Goal: Transaction & Acquisition: Purchase product/service

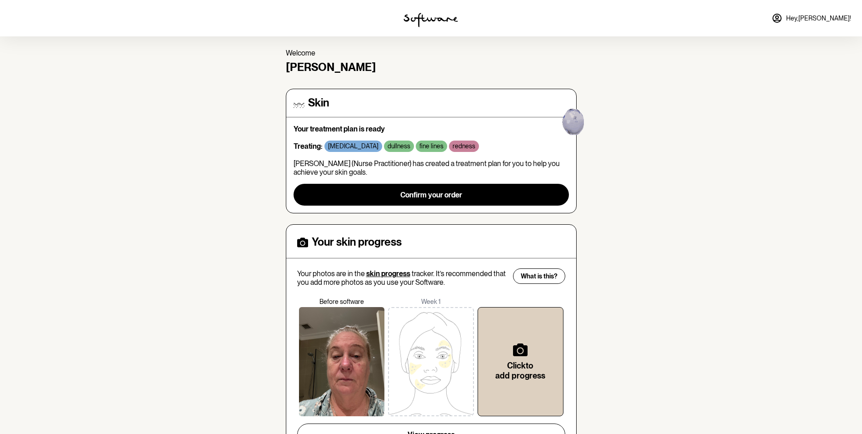
scroll to position [45, 0]
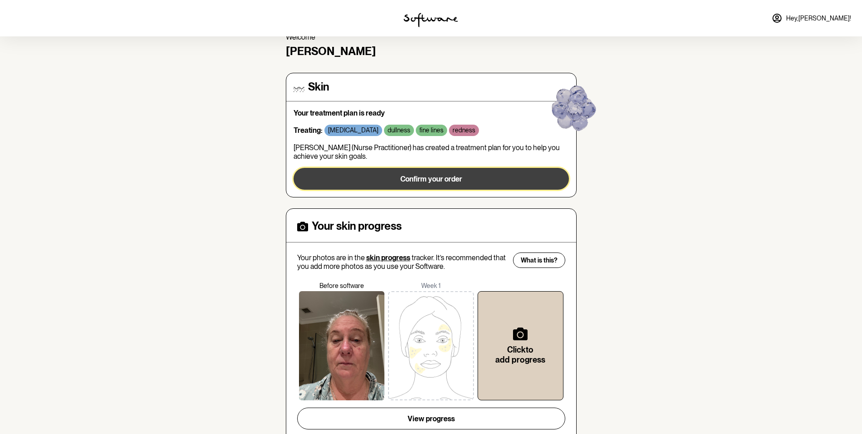
click at [420, 180] on span "Confirm your order" at bounding box center [432, 179] width 62 height 9
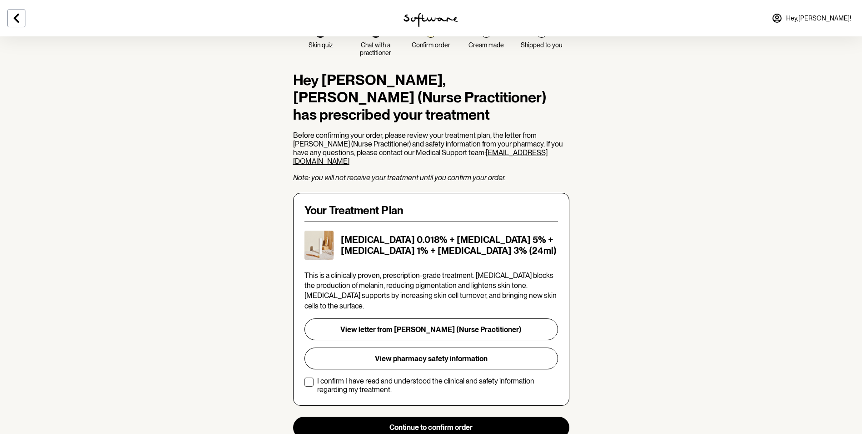
scroll to position [91, 0]
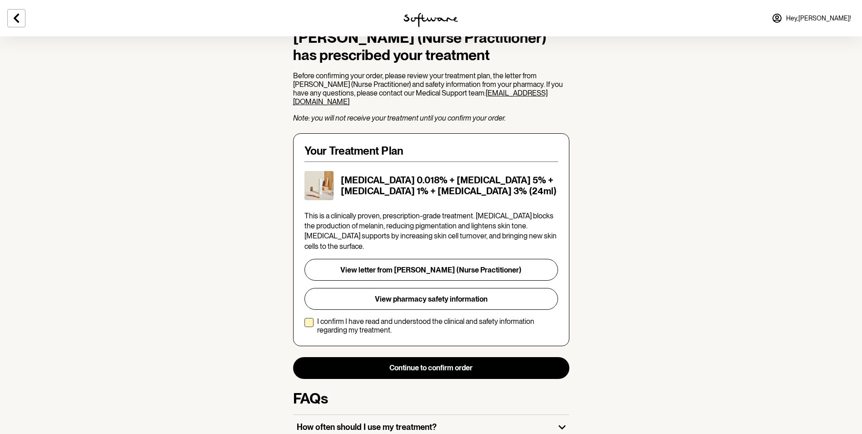
click at [310, 318] on span at bounding box center [309, 322] width 9 height 9
click at [305, 326] on input "I confirm I have read and understood the clinical and safety information regard…" at bounding box center [304, 326] width 0 height 0
checkbox input "true"
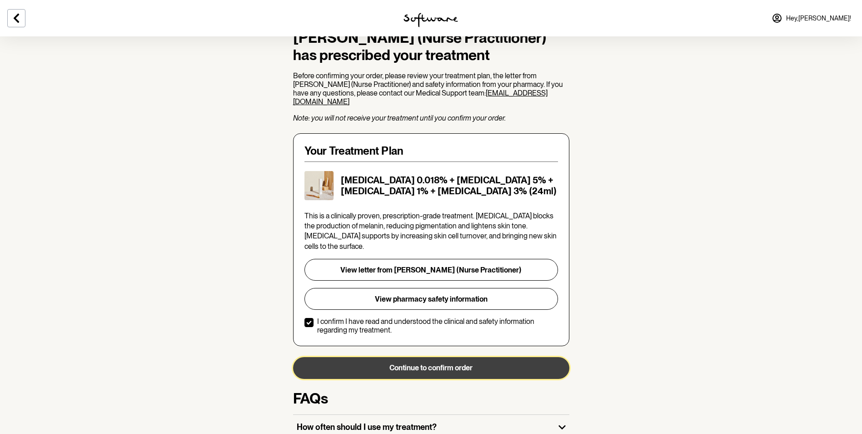
click at [452, 361] on button "Continue to confirm order" at bounding box center [431, 368] width 276 height 22
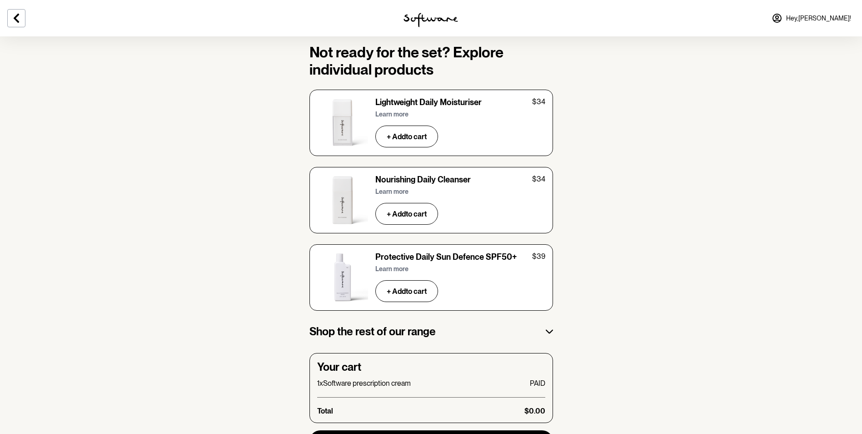
scroll to position [1351, 0]
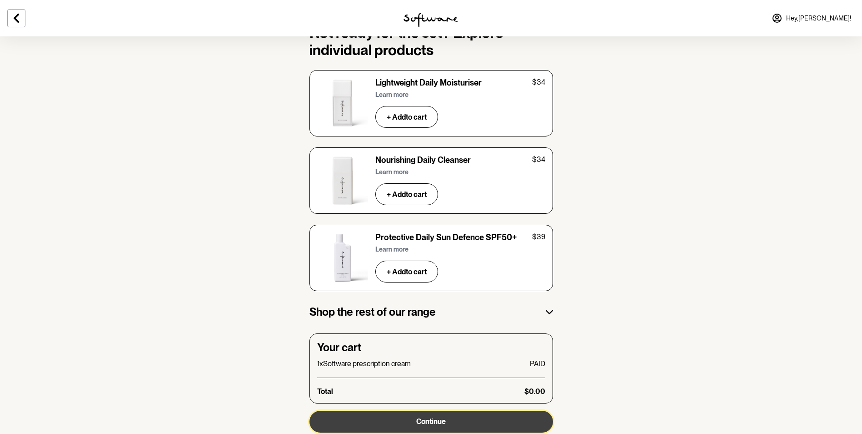
click at [432, 417] on span "Continue" at bounding box center [431, 421] width 30 height 9
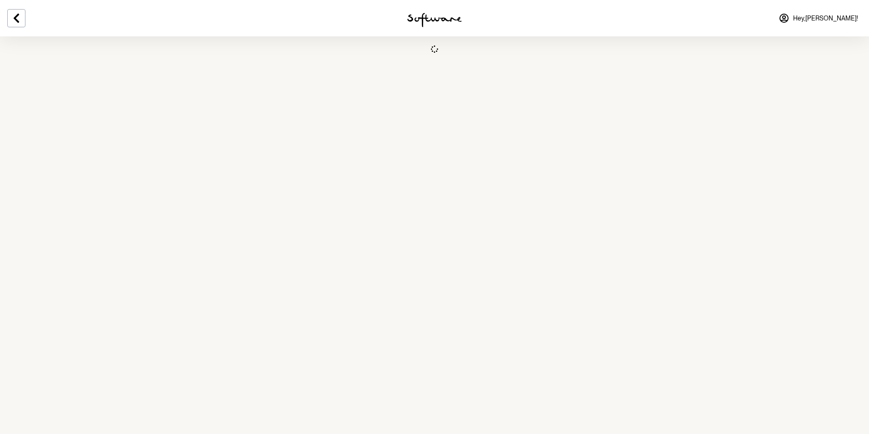
select select "[GEOGRAPHIC_DATA]"
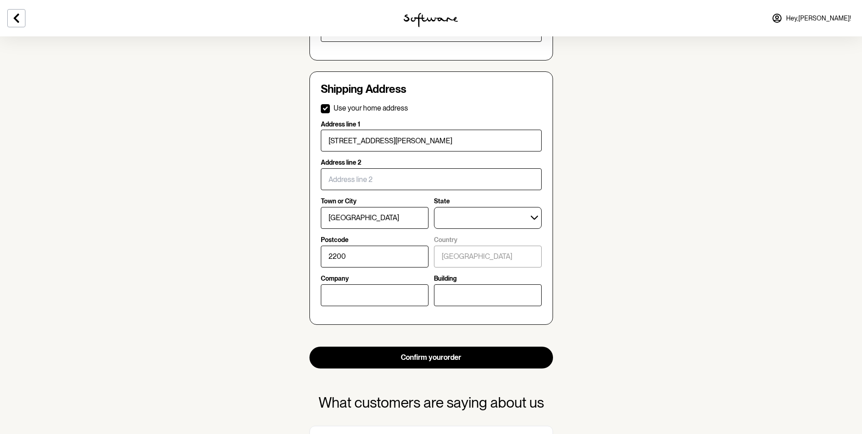
scroll to position [318, 0]
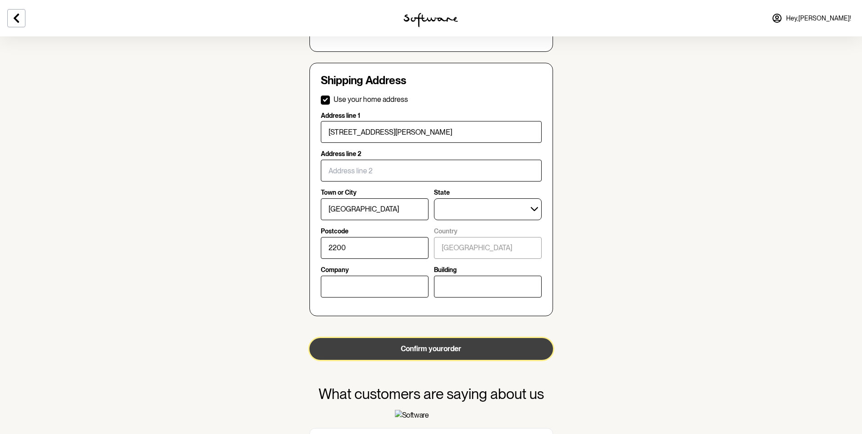
click at [430, 348] on button "Confirm your order" at bounding box center [432, 349] width 244 height 22
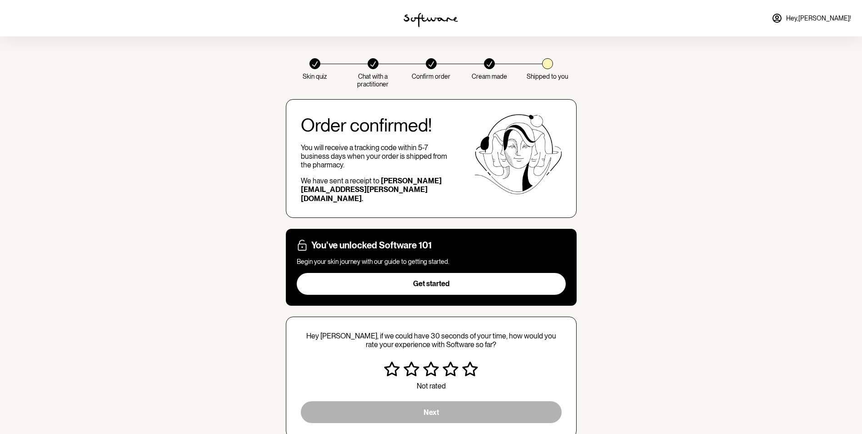
click at [469, 361] on icon "Very satisfied" at bounding box center [470, 368] width 16 height 15
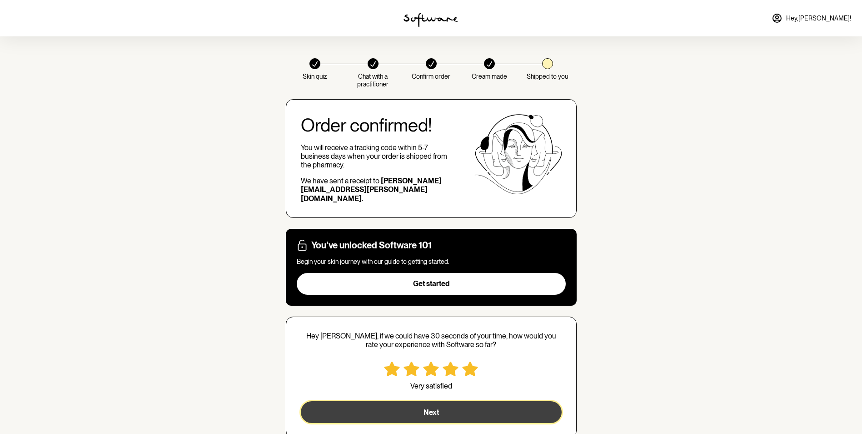
click at [435, 401] on button "Next" at bounding box center [431, 412] width 261 height 22
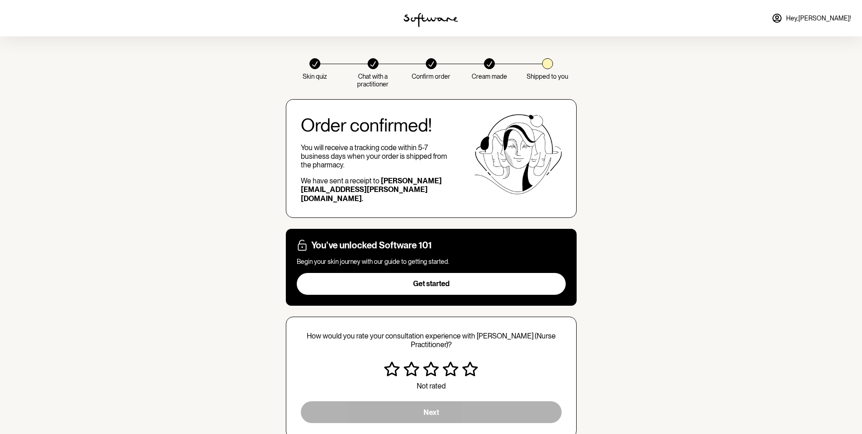
click at [473, 364] on icon "Very satisfied" at bounding box center [470, 368] width 16 height 15
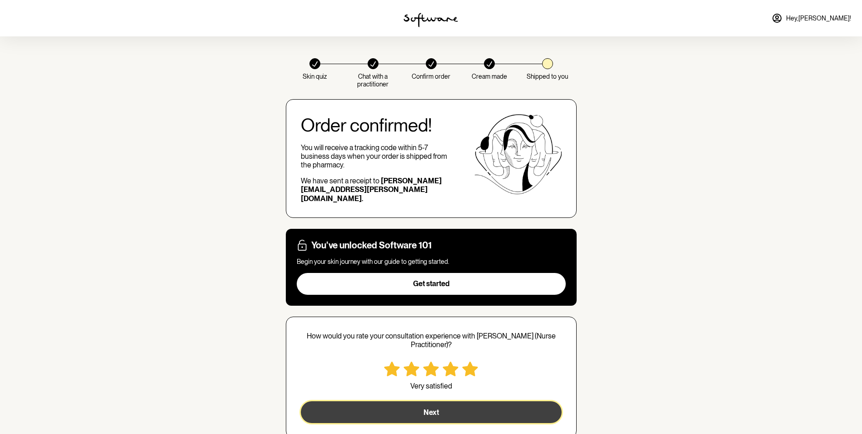
click at [445, 401] on button "Next" at bounding box center [431, 412] width 261 height 22
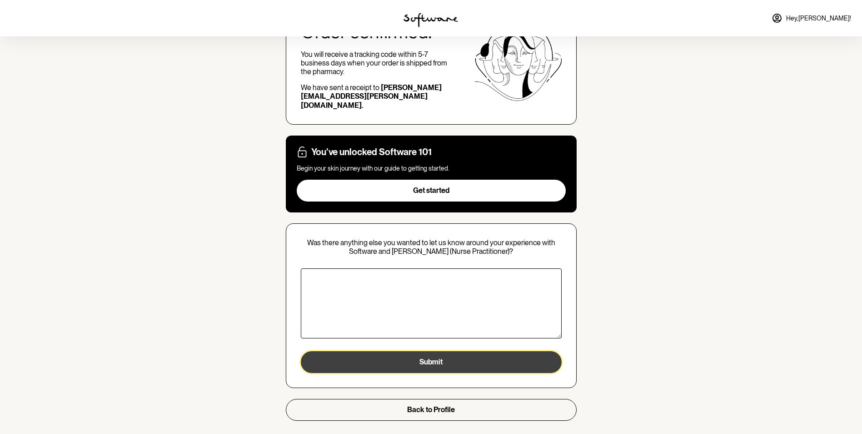
click at [434, 353] on button "Submit" at bounding box center [431, 362] width 261 height 22
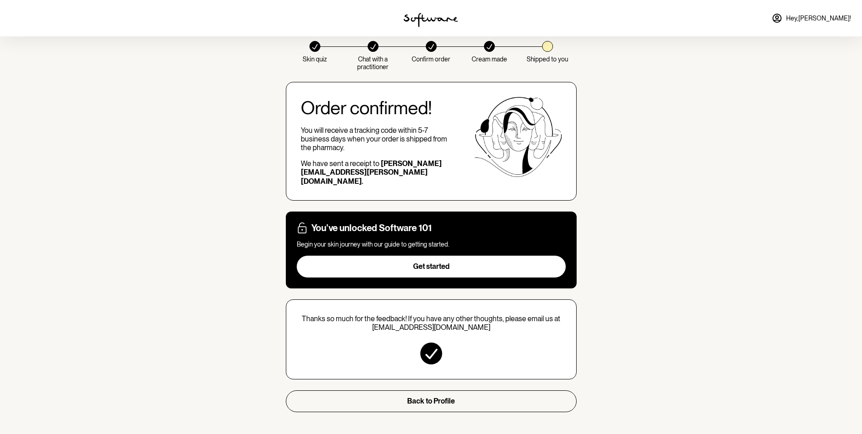
scroll to position [9, 0]
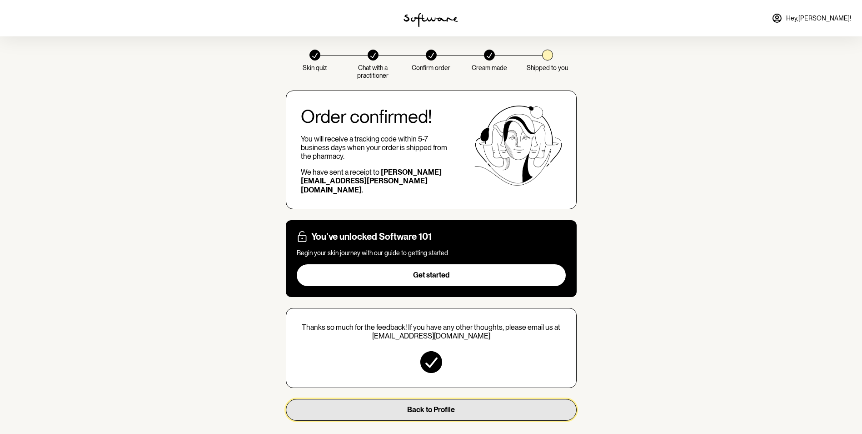
click at [429, 405] on span "Back to Profile" at bounding box center [431, 409] width 48 height 9
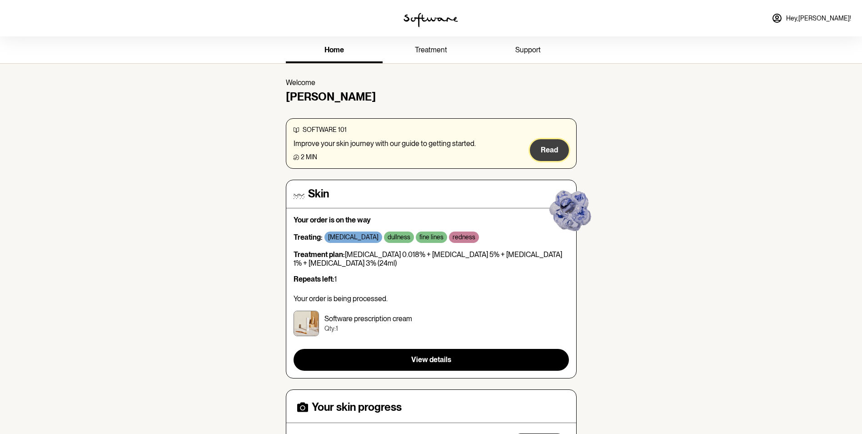
click at [548, 149] on span "Read" at bounding box center [549, 149] width 17 height 9
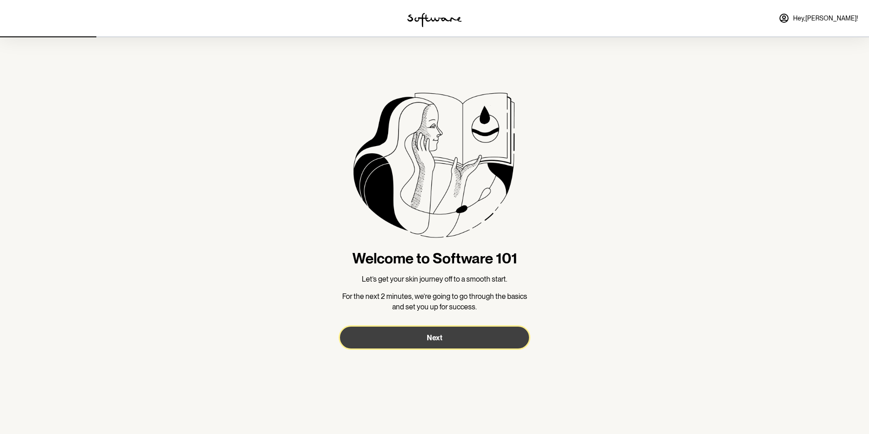
click at [439, 335] on span "Next" at bounding box center [434, 337] width 15 height 9
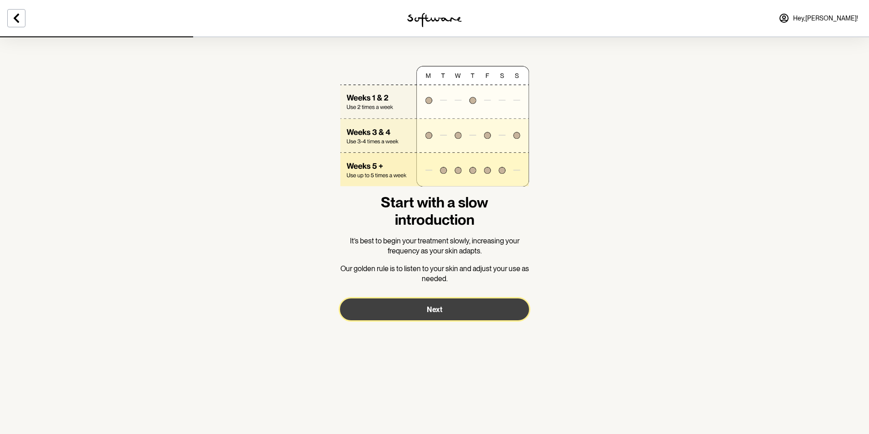
click at [435, 310] on span "Next" at bounding box center [434, 309] width 15 height 9
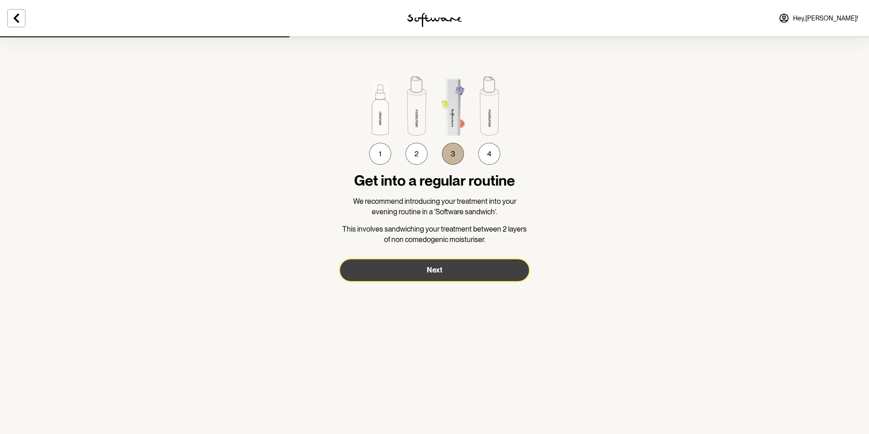
click at [431, 270] on span "Next" at bounding box center [434, 269] width 15 height 9
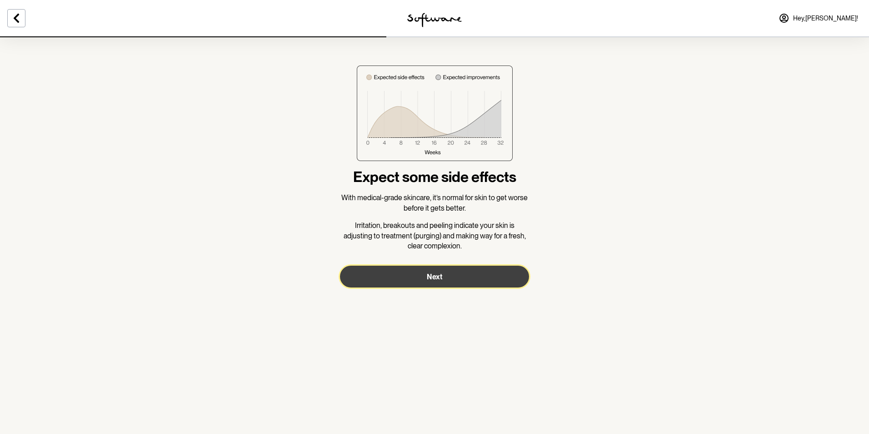
click at [434, 278] on span "Next" at bounding box center [434, 276] width 15 height 9
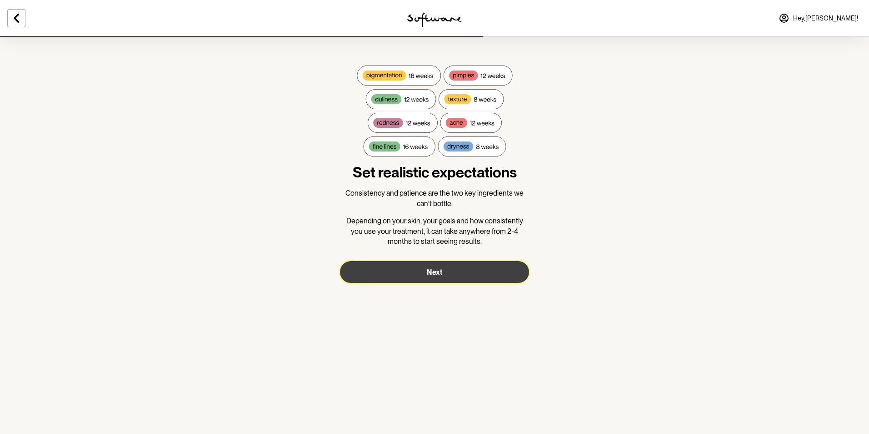
click at [434, 278] on button "Next" at bounding box center [434, 272] width 189 height 22
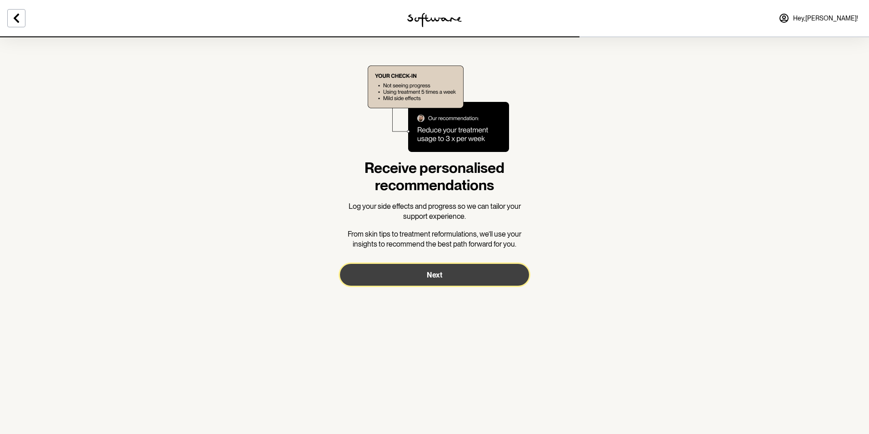
click at [437, 277] on span "Next" at bounding box center [434, 274] width 15 height 9
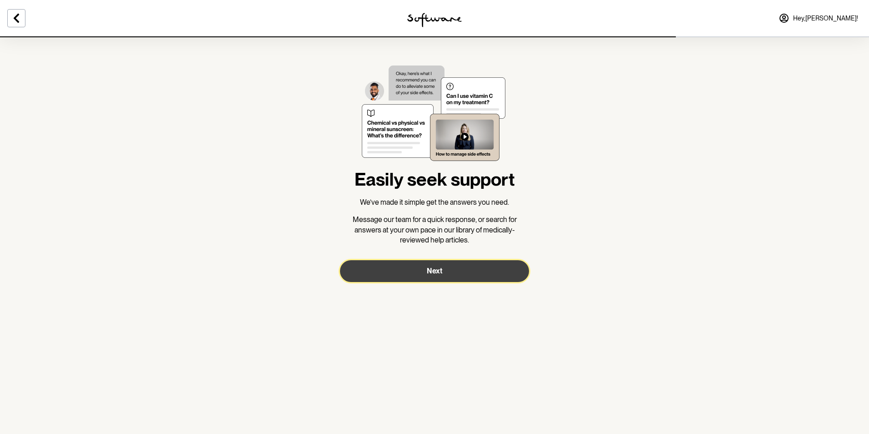
click at [436, 273] on span "Next" at bounding box center [434, 270] width 15 height 9
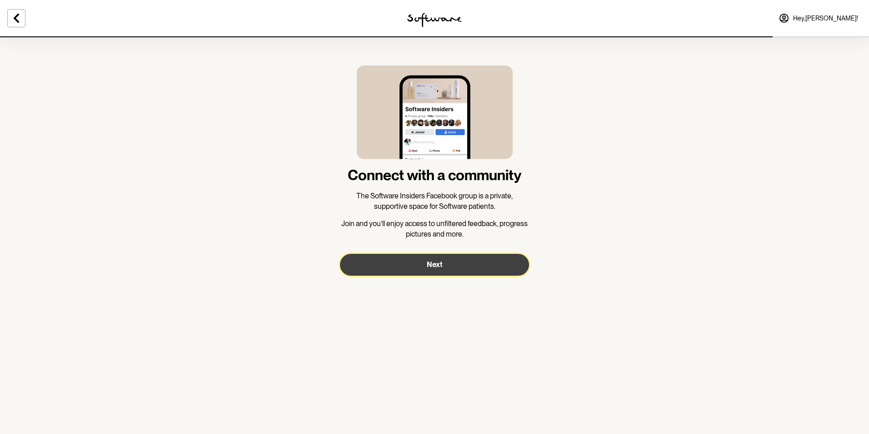
click at [436, 275] on button "Next" at bounding box center [434, 265] width 189 height 22
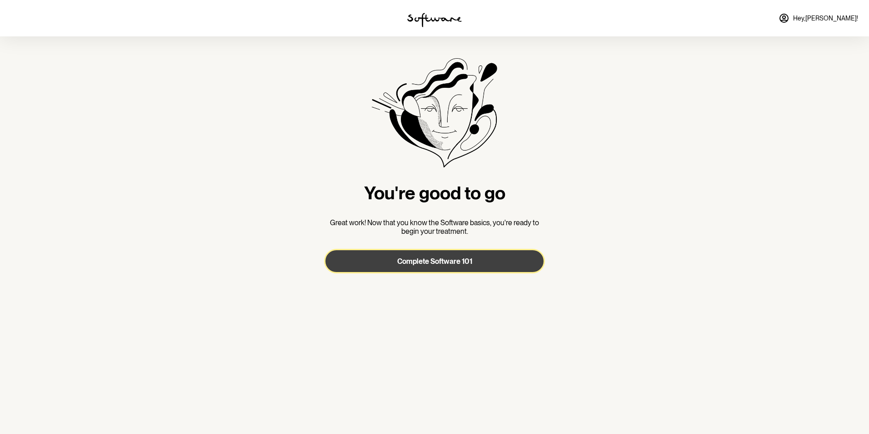
click at [440, 265] on button "Complete Software 101" at bounding box center [435, 261] width 218 height 22
